Goal: Task Accomplishment & Management: Use online tool/utility

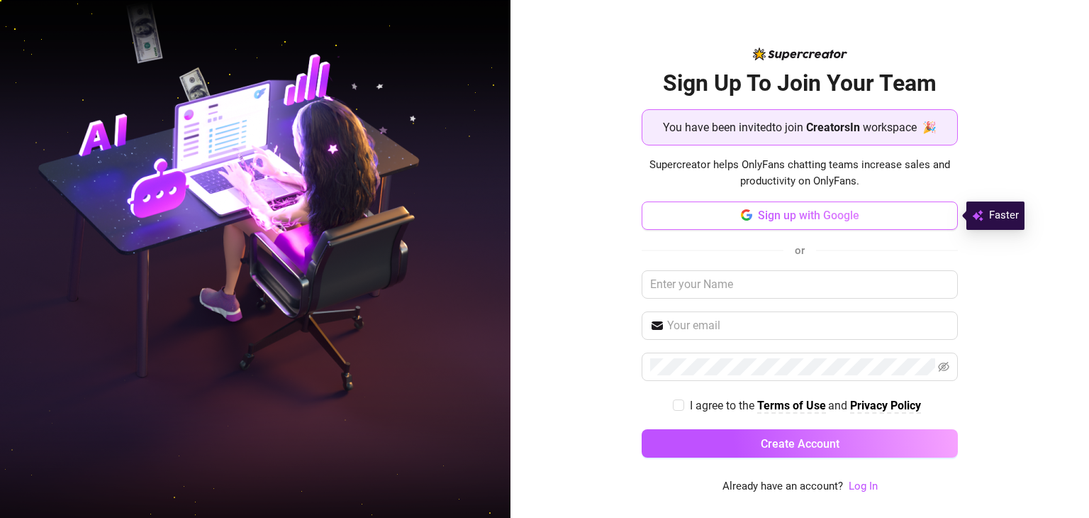
click at [797, 213] on span "Sign up with Google" at bounding box center [808, 214] width 101 height 13
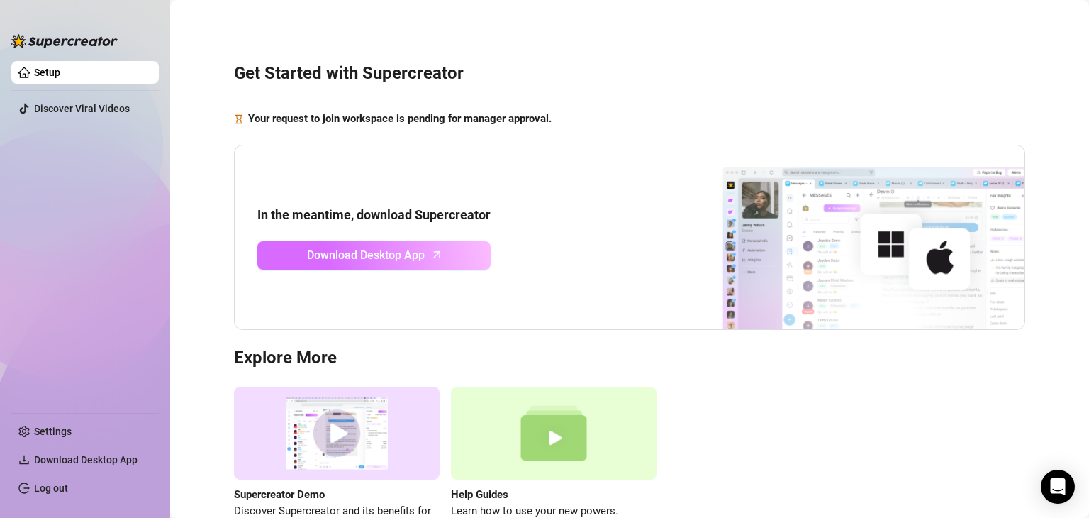
click at [379, 256] on span "Download Desktop App" at bounding box center [366, 255] width 118 height 18
click at [396, 246] on span "Download Desktop App" at bounding box center [366, 255] width 118 height 18
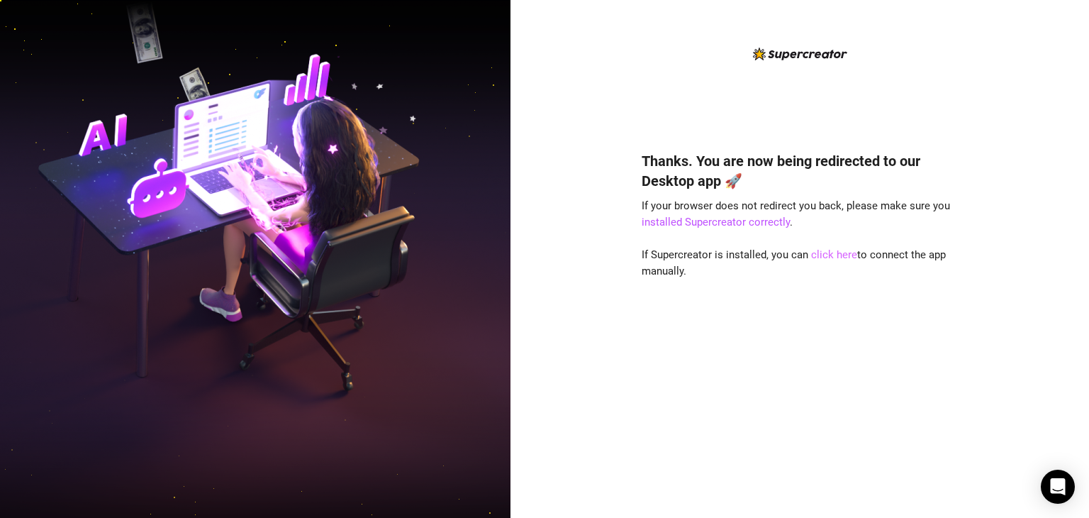
click at [833, 254] on link "click here" at bounding box center [834, 254] width 46 height 13
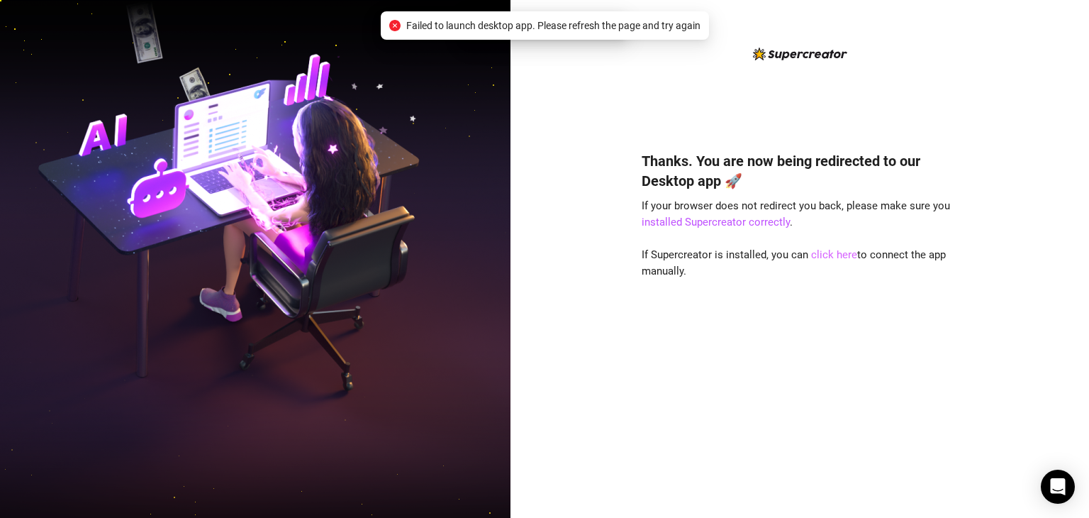
click at [833, 254] on link "click here" at bounding box center [834, 254] width 46 height 13
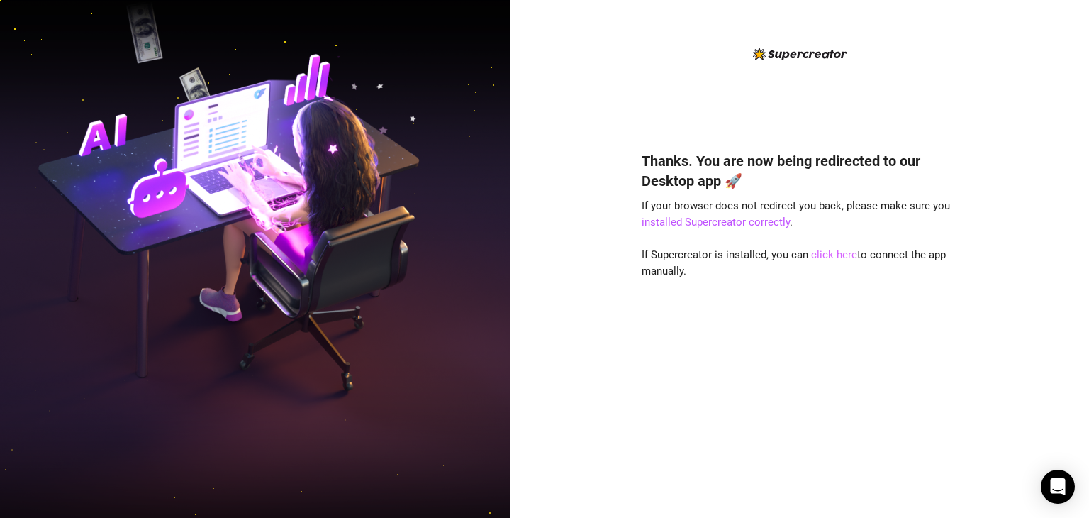
click at [839, 259] on link "click here" at bounding box center [834, 254] width 46 height 13
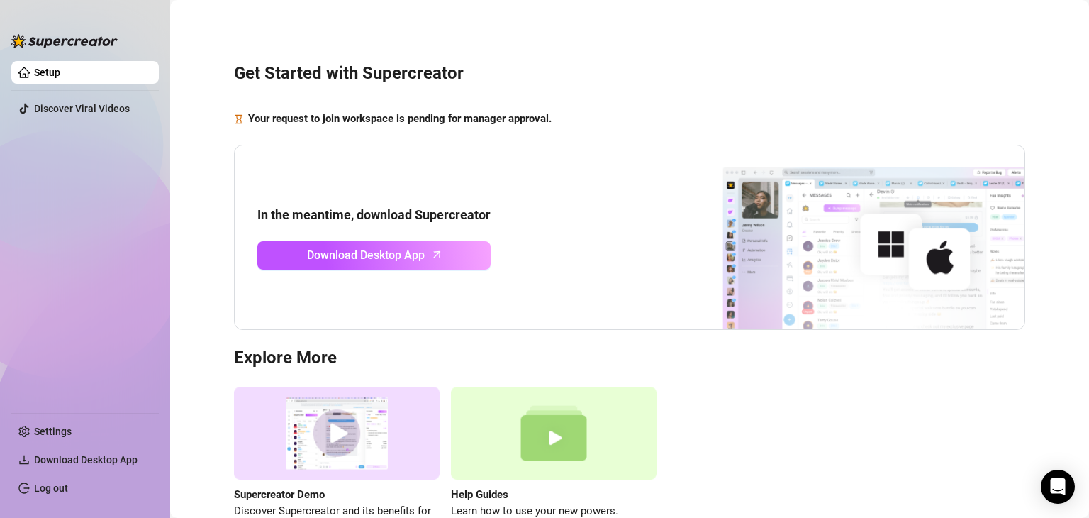
scroll to position [96, 0]
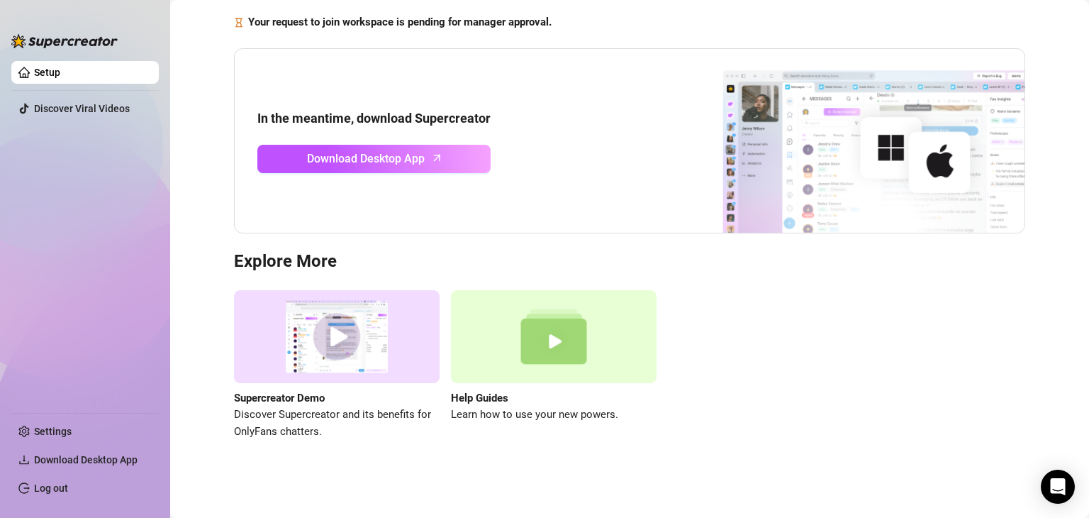
click at [342, 363] on img at bounding box center [337, 336] width 206 height 93
